Goal: Task Accomplishment & Management: Use online tool/utility

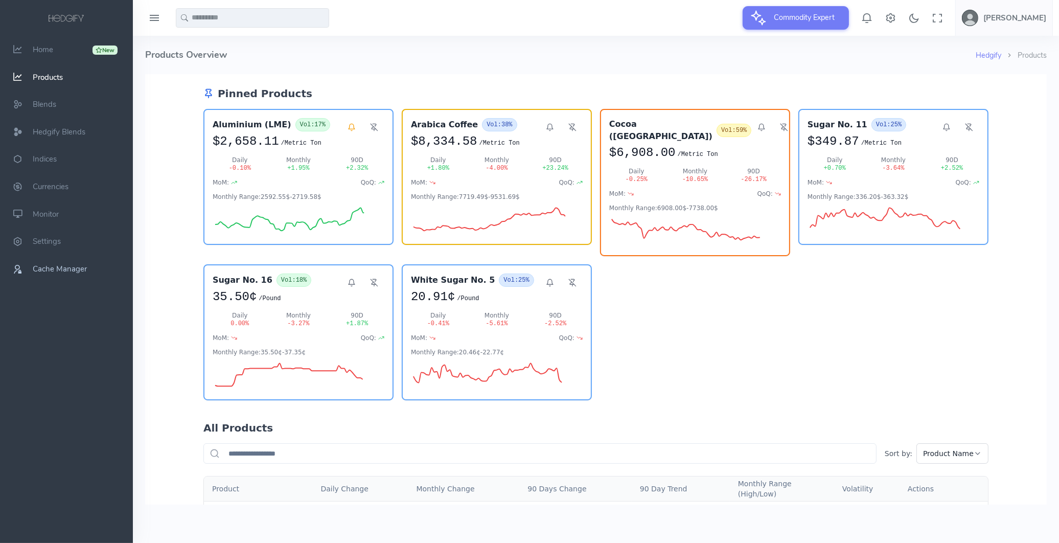
click at [59, 266] on span "Cache Manager" at bounding box center [60, 269] width 54 height 10
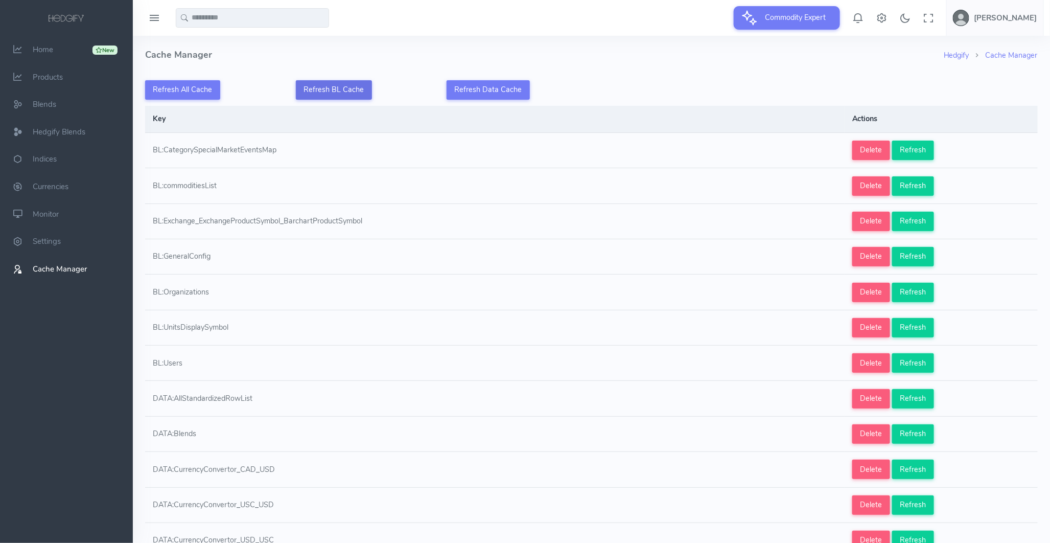
click at [341, 90] on button "Refresh BL Cache" at bounding box center [334, 89] width 76 height 19
click at [57, 48] on link "New Home" at bounding box center [66, 50] width 133 height 28
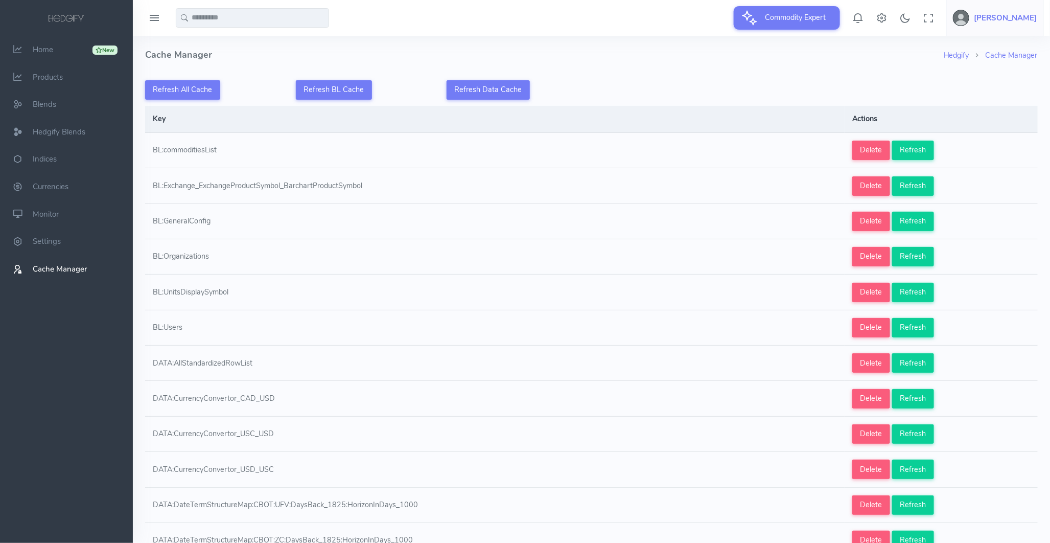
click at [997, 14] on h5 "[PERSON_NAME]" at bounding box center [1006, 18] width 63 height 8
click at [985, 103] on link "Logout" at bounding box center [1001, 98] width 86 height 18
